Goal: Navigation & Orientation: Go to known website

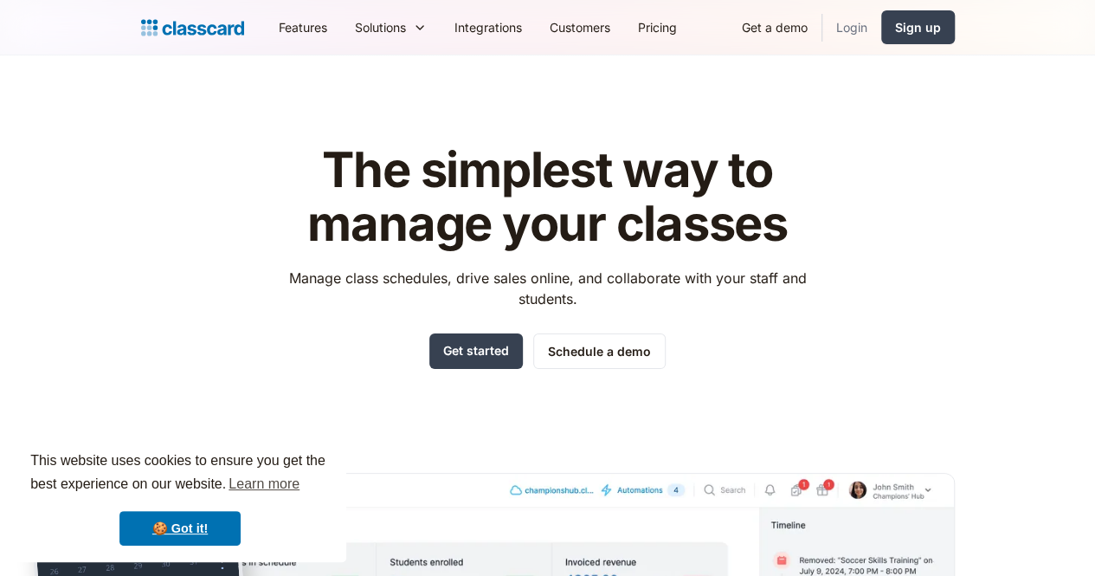
click at [881, 24] on link "Login" at bounding box center [852, 27] width 59 height 39
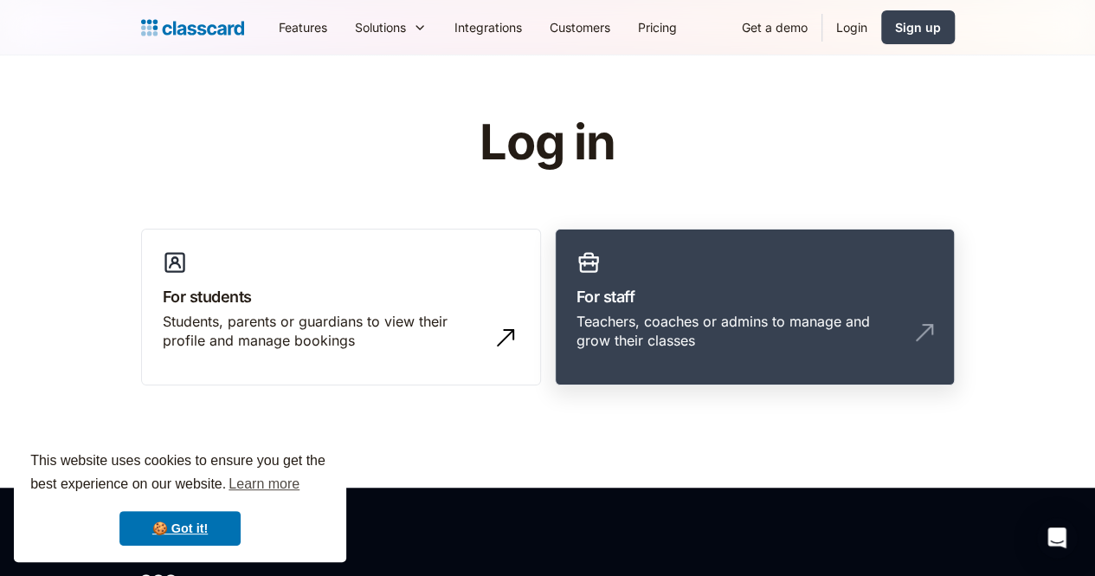
click at [931, 279] on link "For staff Teachers, coaches or admins to manage and grow their classes" at bounding box center [755, 308] width 400 height 158
